Goal: Transaction & Acquisition: Purchase product/service

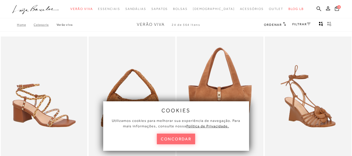
click at [182, 138] on button "concordar" at bounding box center [176, 139] width 39 height 11
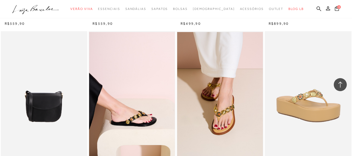
scroll to position [808, 0]
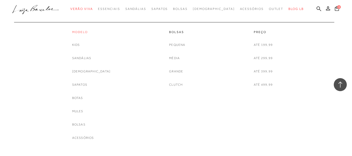
click at [95, 32] on link "Modelo" at bounding box center [91, 32] width 39 height 4
click at [87, 83] on link "Sapatos" at bounding box center [79, 84] width 15 height 5
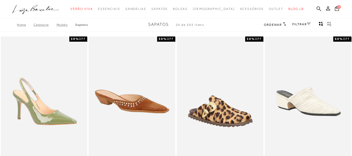
click at [281, 26] on h2 "Ordenar" at bounding box center [275, 24] width 22 height 5
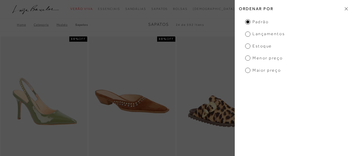
click at [261, 57] on span "Menor preço" at bounding box center [264, 58] width 38 height 6
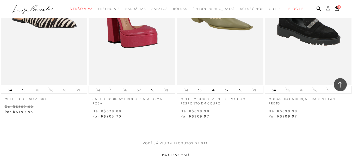
scroll to position [1017, 0]
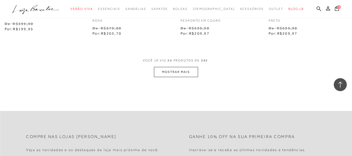
click at [173, 71] on button "MOSTRAR MAIS" at bounding box center [176, 72] width 44 height 10
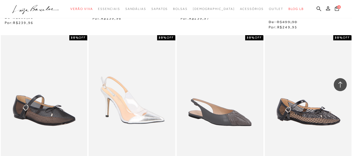
scroll to position [1930, 0]
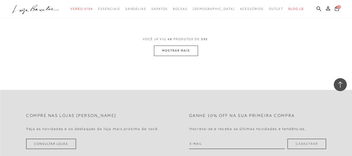
click at [183, 50] on button "MOSTRAR MAIS" at bounding box center [176, 51] width 44 height 10
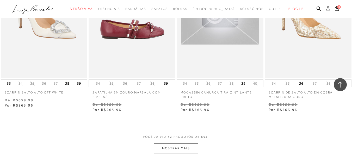
scroll to position [3051, 0]
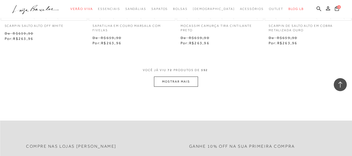
click at [179, 81] on button "MOSTRAR MAIS" at bounding box center [176, 82] width 44 height 10
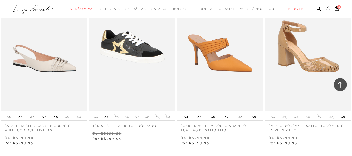
scroll to position [4042, 0]
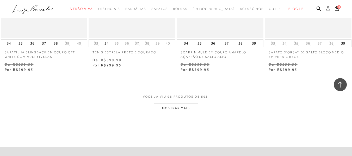
click at [172, 108] on button "MOSTRAR MAIS" at bounding box center [176, 108] width 44 height 10
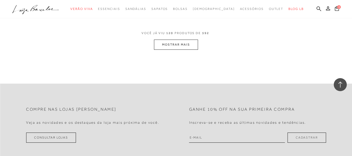
scroll to position [5137, 0]
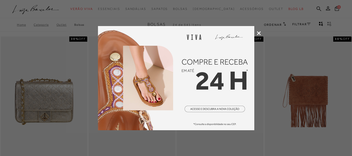
click at [258, 33] on icon at bounding box center [259, 33] width 4 height 4
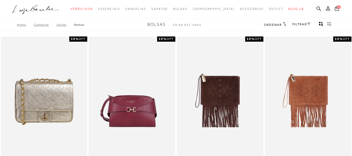
click at [283, 24] on icon at bounding box center [284, 24] width 3 height 4
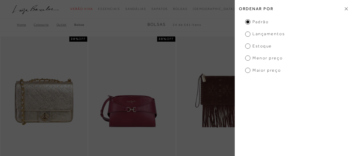
click at [275, 58] on span "Menor preço" at bounding box center [264, 58] width 38 height 6
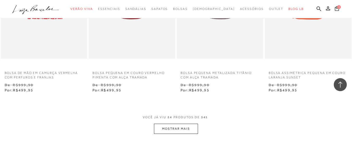
scroll to position [965, 0]
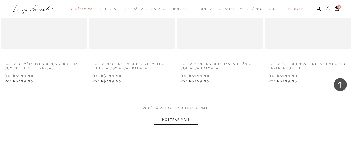
click at [177, 118] on button "MOSTRAR MAIS" at bounding box center [176, 120] width 44 height 10
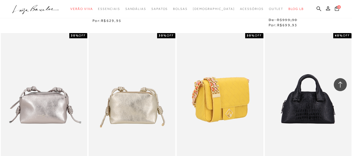
scroll to position [2008, 0]
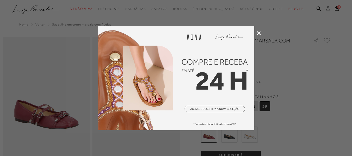
click at [259, 30] on div at bounding box center [176, 78] width 352 height 156
click at [259, 32] on icon at bounding box center [259, 33] width 4 height 4
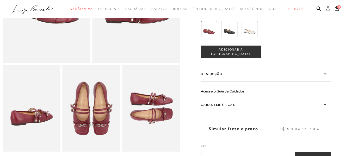
scroll to position [130, 0]
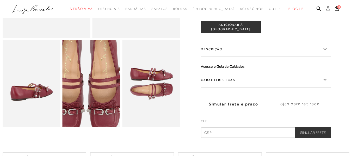
click at [97, 94] on img at bounding box center [86, 77] width 116 height 173
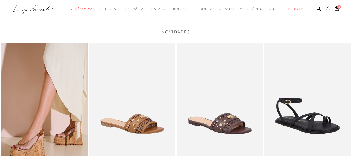
scroll to position [339, 0]
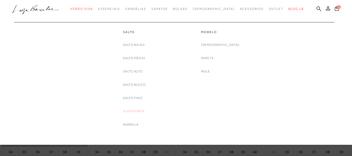
click at [137, 110] on link "Plataforma" at bounding box center [134, 111] width 22 height 5
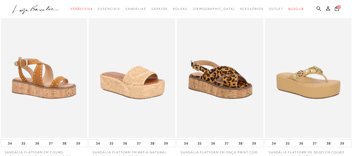
scroll to position [235, 0]
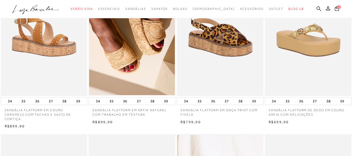
click at [48, 11] on icon ".a{fill-rule:evenodd;}" at bounding box center [35, 9] width 47 height 11
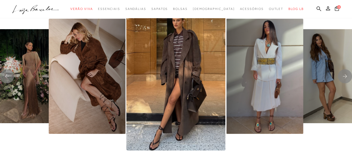
scroll to position [1017, 0]
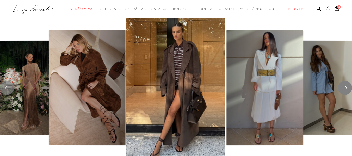
click at [344, 89] on rect "Next slide" at bounding box center [345, 88] width 14 height 14
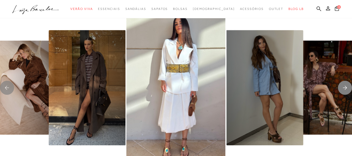
click at [344, 89] on rect "Next slide" at bounding box center [345, 88] width 14 height 14
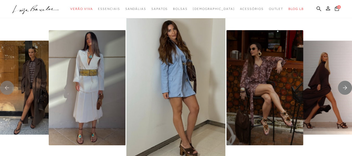
click at [344, 89] on rect "Next slide" at bounding box center [345, 88] width 14 height 14
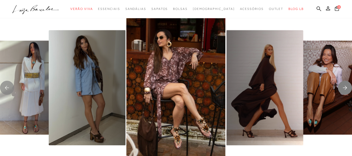
click at [344, 89] on rect "Next slide" at bounding box center [345, 88] width 14 height 14
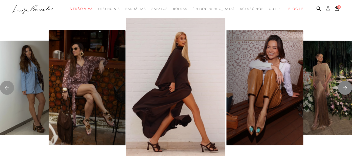
click at [344, 89] on rect "Next slide" at bounding box center [345, 88] width 14 height 14
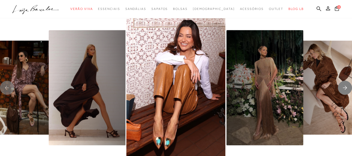
click at [344, 89] on rect "Next slide" at bounding box center [345, 88] width 14 height 14
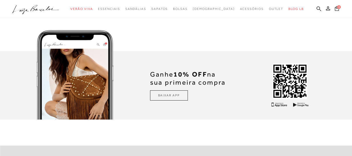
scroll to position [1330, 0]
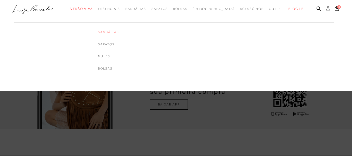
click at [119, 32] on link "Sandálias" at bounding box center [108, 32] width 21 height 4
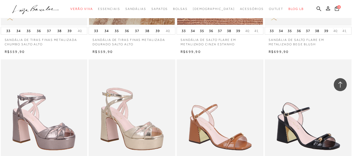
scroll to position [469, 0]
